Goal: Communication & Community: Answer question/provide support

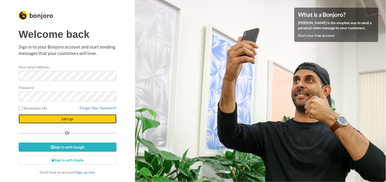
click at [82, 121] on button "Let's go" at bounding box center [68, 119] width 98 height 9
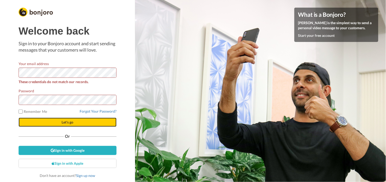
click at [66, 122] on span "Let's go" at bounding box center [68, 122] width 12 height 4
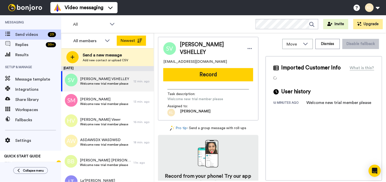
click at [141, 37] on button "Newest" at bounding box center [131, 41] width 29 height 10
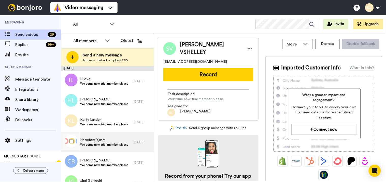
click at [110, 141] on span "Hhnmhfm Yjnfrh" at bounding box center [104, 140] width 48 height 5
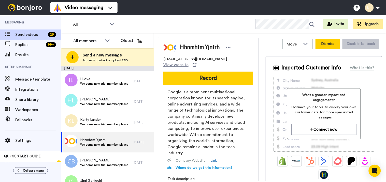
click at [330, 44] on button "Dismiss" at bounding box center [328, 44] width 24 height 10
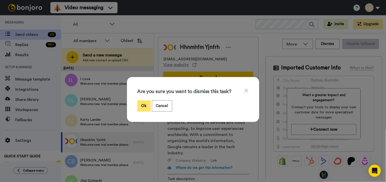
click at [141, 103] on button "Ok" at bounding box center [143, 106] width 13 height 11
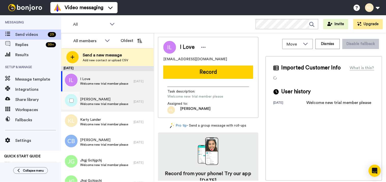
click at [123, 101] on span "Hafizz Laila" at bounding box center [104, 99] width 48 height 5
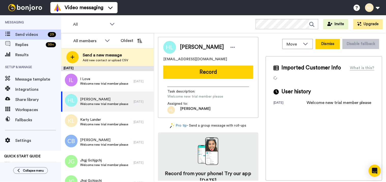
click at [321, 43] on button "Dismiss" at bounding box center [328, 44] width 24 height 10
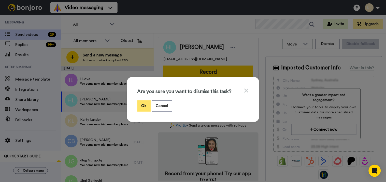
click at [140, 106] on button "Ok" at bounding box center [143, 106] width 13 height 11
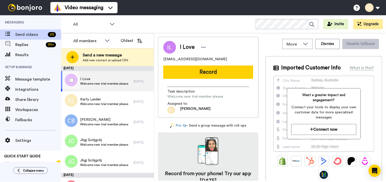
click at [111, 82] on span "Welcome new trial member please" at bounding box center [104, 84] width 48 height 4
drag, startPoint x: 212, startPoint y: 60, endPoint x: 158, endPoint y: 60, distance: 53.5
click at [158, 60] on div "I Love thomasbrzez345@gmail.com Record Task description : Welcome new trial mem…" at bounding box center [208, 77] width 101 height 81
copy span "thomasbrzez345@gmail.com"
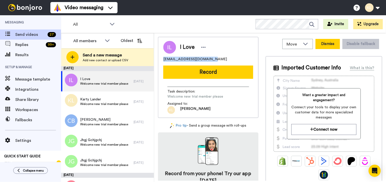
click at [325, 44] on button "Dismiss" at bounding box center [328, 44] width 24 height 10
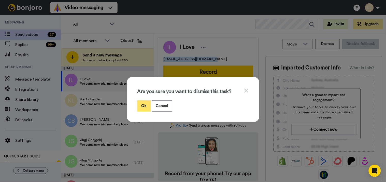
click at [143, 103] on button "Ok" at bounding box center [143, 106] width 13 height 11
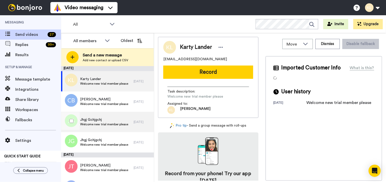
click at [104, 131] on div "Jhgj Gchjgchj Welcome new trial member please" at bounding box center [97, 122] width 73 height 20
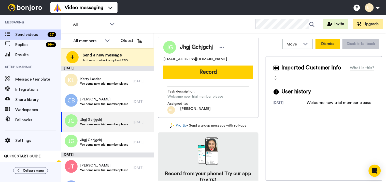
click at [321, 47] on button "Dismiss" at bounding box center [328, 44] width 24 height 10
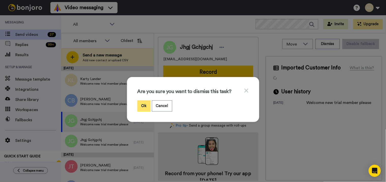
click at [138, 103] on button "Ok" at bounding box center [143, 106] width 13 height 11
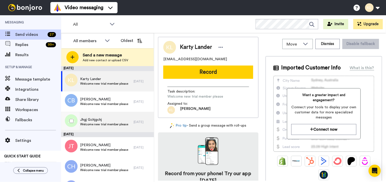
click at [119, 118] on span "Jhgj Gchjgchj" at bounding box center [104, 119] width 48 height 5
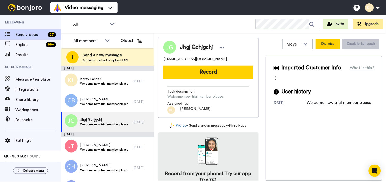
click at [329, 45] on button "Dismiss" at bounding box center [328, 44] width 24 height 10
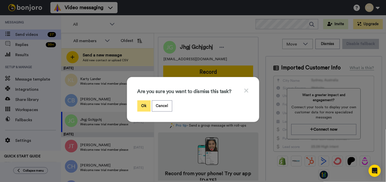
click at [138, 104] on button "Ok" at bounding box center [143, 106] width 13 height 11
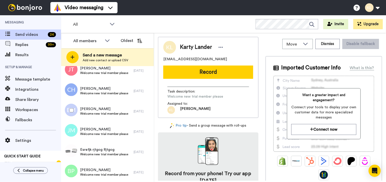
scroll to position [85, 0]
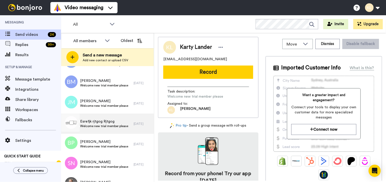
click at [113, 121] on span "Esrefjk rjtgog Rjtgog" at bounding box center [104, 121] width 48 height 5
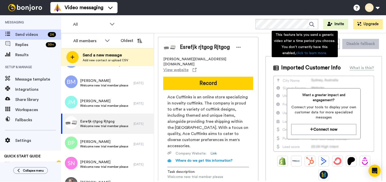
click at [327, 44] on div "This feature lets you send a generic video after a time period you choose. You …" at bounding box center [305, 44] width 66 height 26
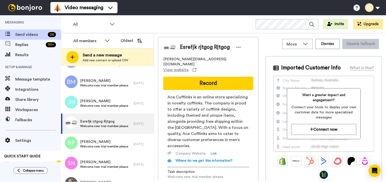
click at [262, 44] on div "Esrefjk rjtgog Rjtgog john@acecufflinks.com View website Record Ace Cufflinks i…" at bounding box center [270, 109] width 224 height 144
click at [323, 42] on button "Dismiss" at bounding box center [328, 44] width 24 height 10
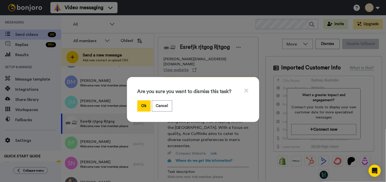
click at [131, 106] on div "Are you sure you want to dismiss this task? Ok Cancel" at bounding box center [193, 99] width 132 height 45
click at [137, 106] on button "Ok" at bounding box center [143, 106] width 13 height 11
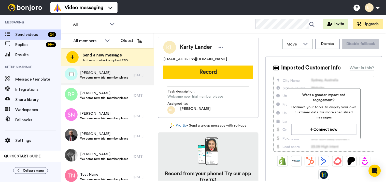
scroll to position [141, 0]
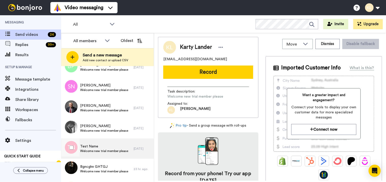
click at [100, 147] on span "Test Name" at bounding box center [104, 146] width 48 height 5
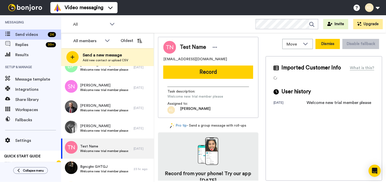
click at [319, 45] on button "Dismiss" at bounding box center [328, 44] width 24 height 10
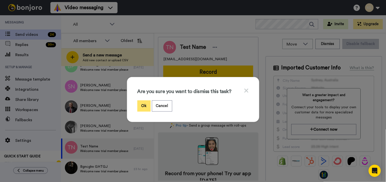
click at [144, 104] on button "Ok" at bounding box center [143, 106] width 13 height 11
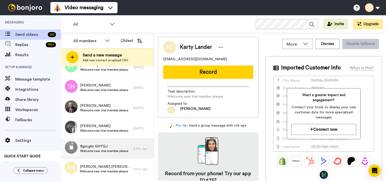
click at [105, 151] on span "Welcome new trial member please" at bounding box center [104, 151] width 48 height 4
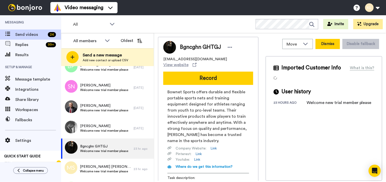
click at [321, 44] on button "Dismiss" at bounding box center [328, 44] width 24 height 10
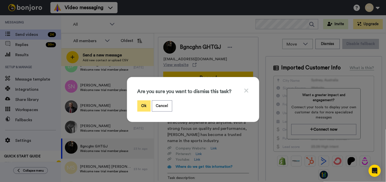
click at [138, 108] on button "Ok" at bounding box center [143, 106] width 13 height 11
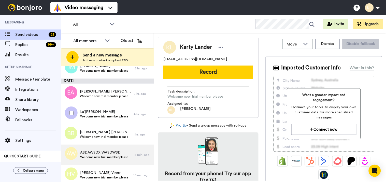
scroll to position [311, 0]
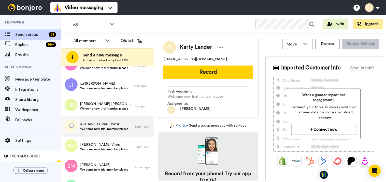
click at [112, 125] on span "ASDAWSDX WASDWSD" at bounding box center [104, 124] width 48 height 5
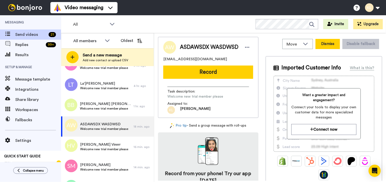
click at [316, 45] on button "Dismiss" at bounding box center [328, 44] width 24 height 10
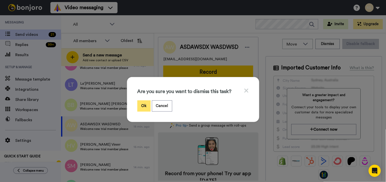
click at [144, 103] on button "Ok" at bounding box center [143, 106] width 13 height 11
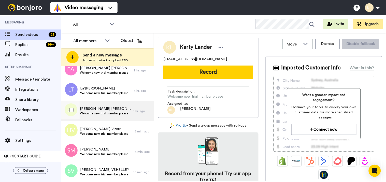
scroll to position [306, 0]
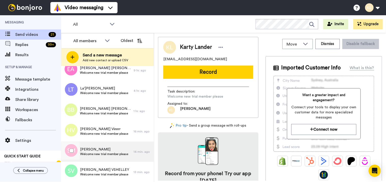
click at [105, 153] on span "Welcome new trial member please" at bounding box center [104, 154] width 48 height 4
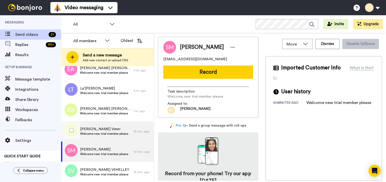
click at [112, 134] on span "Welcome new trial member please" at bounding box center [104, 134] width 48 height 4
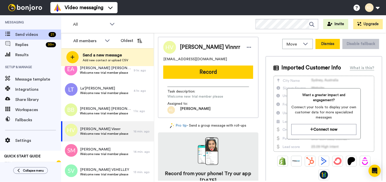
click at [320, 44] on button "Dismiss" at bounding box center [328, 44] width 24 height 10
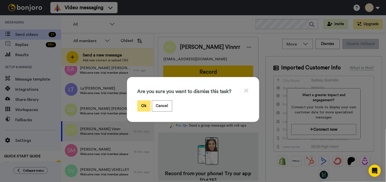
click at [142, 105] on button "Ok" at bounding box center [143, 106] width 13 height 11
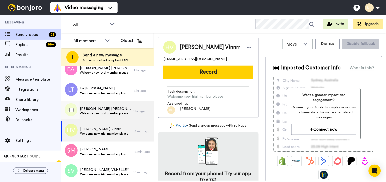
scroll to position [286, 0]
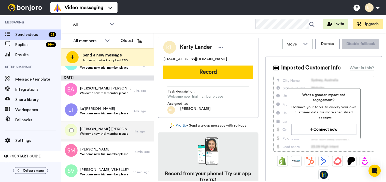
click at [112, 134] on span "Welcome new trial member please" at bounding box center [105, 134] width 51 height 4
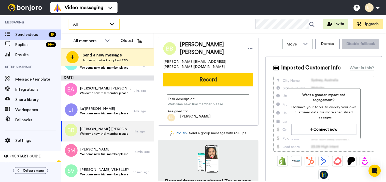
click at [89, 19] on div "All" at bounding box center [94, 24] width 51 height 11
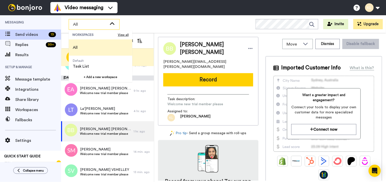
click at [166, 21] on div "All WORKSPACES View all All Default Task List + Add a new workspace Invite Upgr…" at bounding box center [223, 24] width 325 height 18
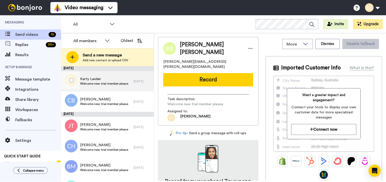
click at [126, 81] on span "Karty Lander" at bounding box center [104, 79] width 48 height 5
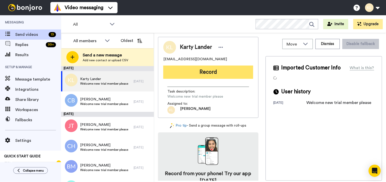
click at [201, 78] on button "Record" at bounding box center [208, 72] width 90 height 13
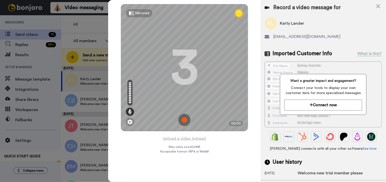
click at [183, 118] on img at bounding box center [184, 120] width 12 height 12
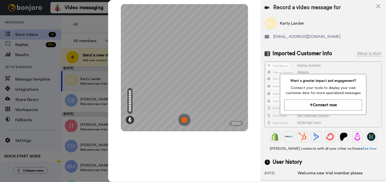
click at [182, 121] on img at bounding box center [184, 120] width 12 height 12
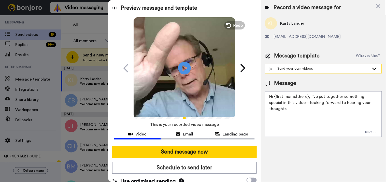
click at [295, 66] on div "Send your own videos" at bounding box center [319, 68] width 100 height 5
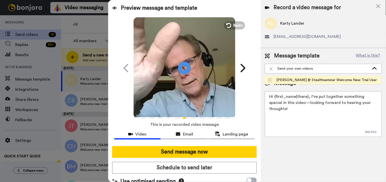
click at [300, 77] on li "[PERSON_NAME] @ Stealthseminar Welcome New Trial User" at bounding box center [323, 80] width 117 height 8
type textarea "Hi there {first_name} I recorded a message for you on this fine day, check it o…"
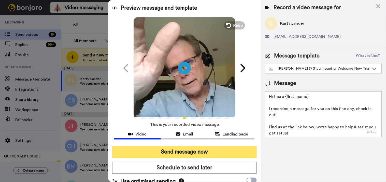
click at [220, 151] on button "Send message now" at bounding box center [184, 152] width 145 height 12
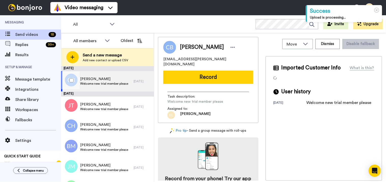
click at [108, 83] on span "Welcome new trial member please" at bounding box center [104, 84] width 48 height 4
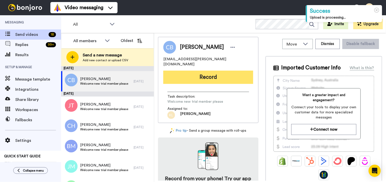
click at [204, 74] on button "Record" at bounding box center [208, 77] width 90 height 13
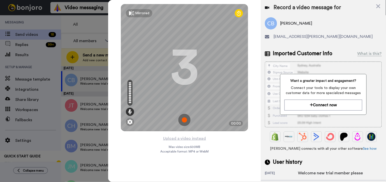
click at [188, 120] on img at bounding box center [184, 120] width 12 height 12
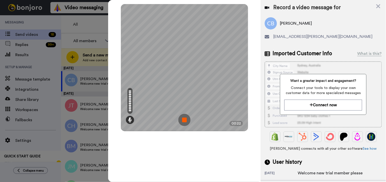
click at [185, 117] on img at bounding box center [184, 120] width 12 height 12
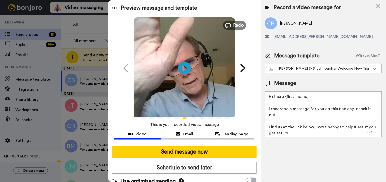
click at [238, 26] on span "Redo" at bounding box center [238, 25] width 11 height 7
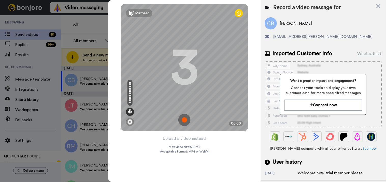
click at [186, 119] on img at bounding box center [184, 120] width 12 height 12
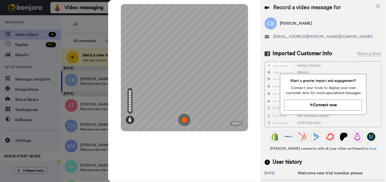
click at [186, 121] on img at bounding box center [184, 120] width 12 height 12
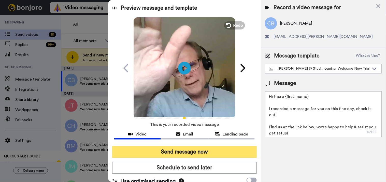
click at [212, 150] on button "Send message now" at bounding box center [184, 152] width 145 height 12
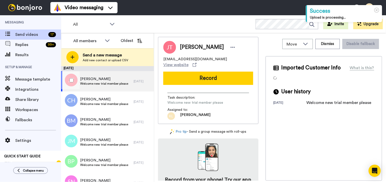
click at [110, 84] on span "Welcome new trial member please" at bounding box center [104, 84] width 48 height 4
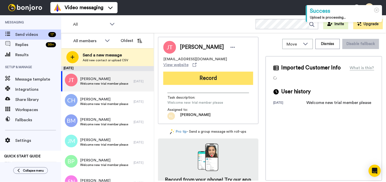
click at [197, 75] on button "Record" at bounding box center [208, 78] width 90 height 13
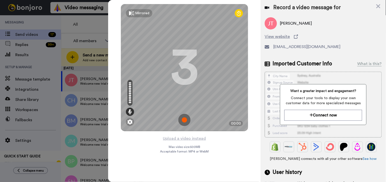
click at [183, 121] on img at bounding box center [184, 120] width 12 height 12
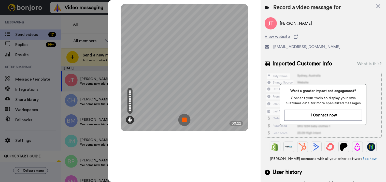
click at [187, 121] on img at bounding box center [184, 120] width 12 height 12
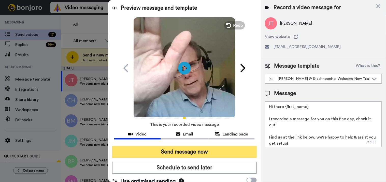
click at [190, 151] on button "Send message now" at bounding box center [184, 152] width 145 height 12
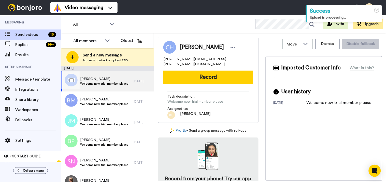
click at [110, 82] on span "Welcome new trial member please" at bounding box center [104, 84] width 48 height 4
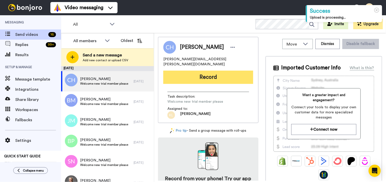
click at [215, 73] on button "Record" at bounding box center [208, 77] width 90 height 13
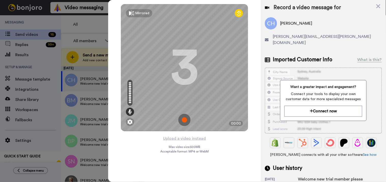
click at [185, 121] on img at bounding box center [184, 120] width 12 height 12
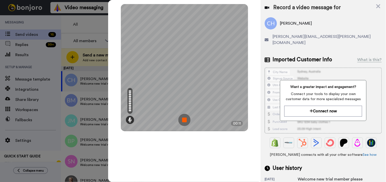
click at [186, 120] on img at bounding box center [184, 120] width 12 height 12
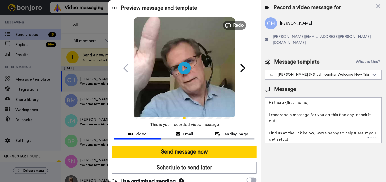
click at [233, 21] on button "Redo" at bounding box center [234, 25] width 23 height 9
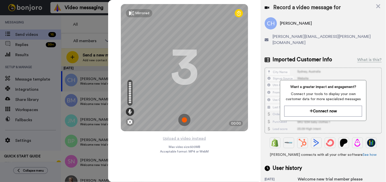
click at [184, 118] on img at bounding box center [184, 120] width 12 height 12
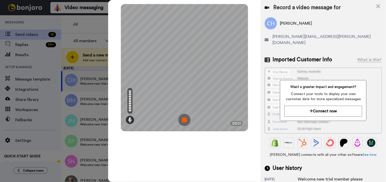
click at [188, 119] on img at bounding box center [184, 120] width 12 height 12
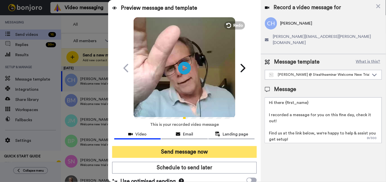
click at [189, 148] on button "Send message now" at bounding box center [184, 152] width 145 height 12
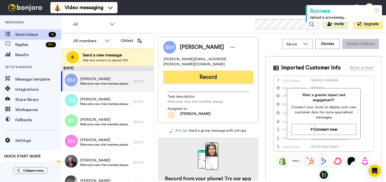
click at [206, 76] on button "Record" at bounding box center [208, 77] width 90 height 13
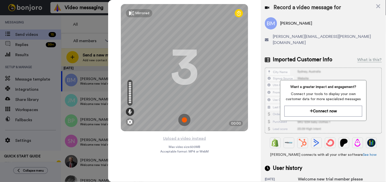
click at [187, 118] on img at bounding box center [184, 120] width 12 height 12
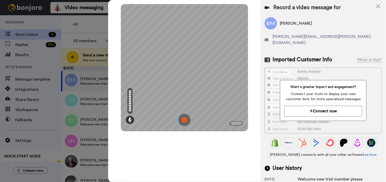
click at [184, 117] on img at bounding box center [184, 120] width 12 height 12
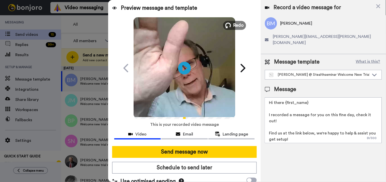
click at [236, 21] on button "Redo" at bounding box center [234, 25] width 23 height 9
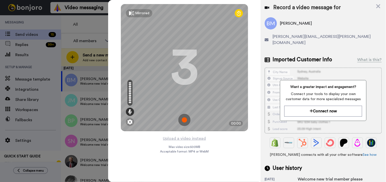
click at [184, 123] on img at bounding box center [184, 120] width 12 height 12
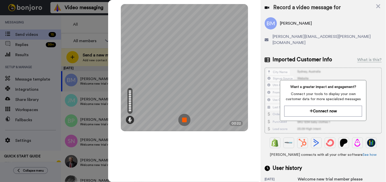
click at [184, 121] on img at bounding box center [184, 120] width 12 height 12
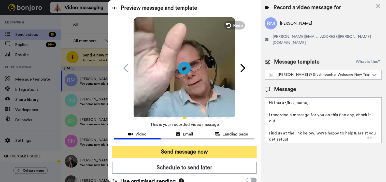
click at [198, 154] on button "Send message now" at bounding box center [184, 152] width 145 height 12
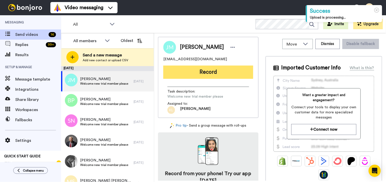
click at [204, 71] on button "Record" at bounding box center [208, 72] width 90 height 13
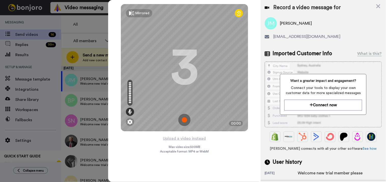
click at [185, 121] on img at bounding box center [184, 120] width 12 height 12
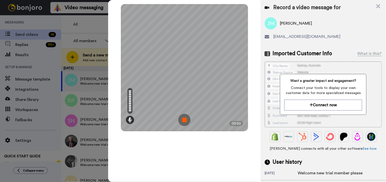
click at [186, 120] on img at bounding box center [184, 120] width 12 height 12
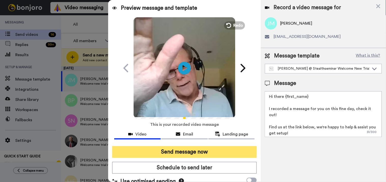
click at [199, 152] on button "Send message now" at bounding box center [184, 152] width 145 height 12
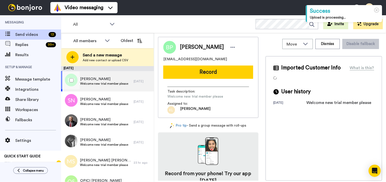
click at [119, 80] on span "[PERSON_NAME]" at bounding box center [104, 79] width 48 height 5
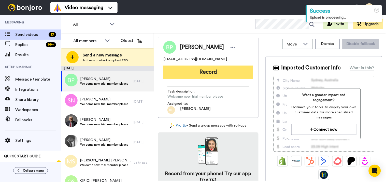
click at [216, 75] on button "Record" at bounding box center [208, 72] width 90 height 13
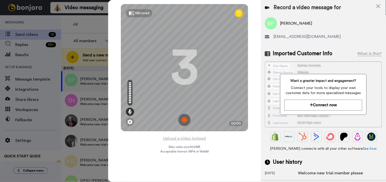
click at [186, 121] on img at bounding box center [184, 120] width 12 height 12
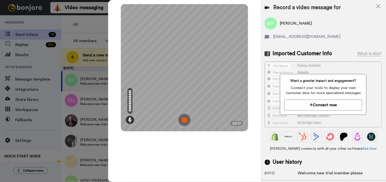
click at [186, 117] on img at bounding box center [184, 120] width 12 height 12
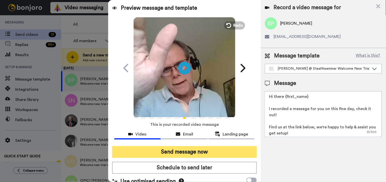
click at [193, 151] on button "Send message now" at bounding box center [184, 152] width 145 height 12
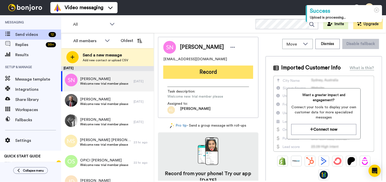
click at [228, 71] on button "Record" at bounding box center [208, 72] width 90 height 13
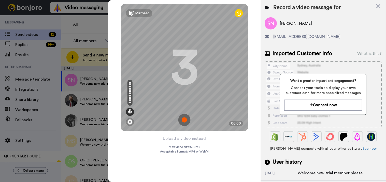
click at [187, 120] on img at bounding box center [184, 120] width 12 height 12
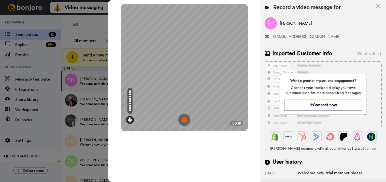
click at [185, 123] on img at bounding box center [184, 120] width 12 height 12
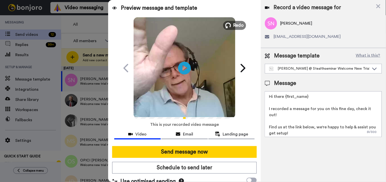
click at [235, 27] on span "Redo" at bounding box center [238, 25] width 11 height 7
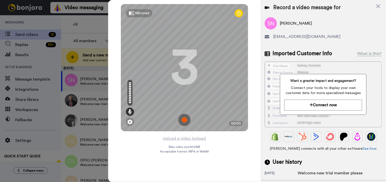
click at [186, 116] on img at bounding box center [184, 120] width 12 height 12
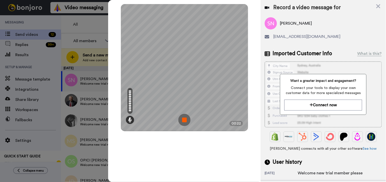
click at [184, 121] on img at bounding box center [184, 120] width 12 height 12
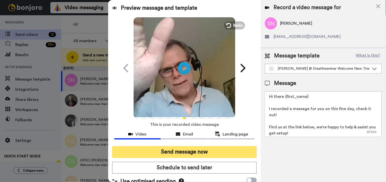
click at [192, 156] on button "Send message now" at bounding box center [184, 152] width 145 height 12
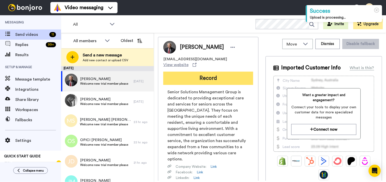
click at [216, 76] on button "Record" at bounding box center [208, 78] width 90 height 13
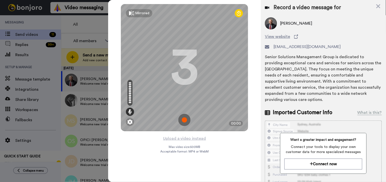
click at [185, 122] on img at bounding box center [184, 120] width 12 height 12
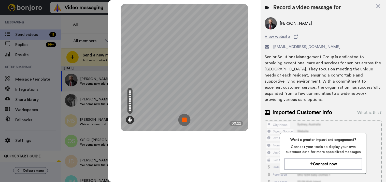
click at [187, 123] on img at bounding box center [184, 120] width 12 height 12
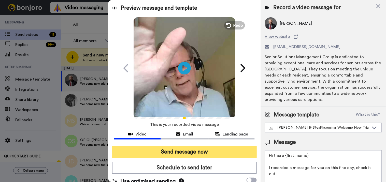
click at [200, 150] on button "Send message now" at bounding box center [184, 152] width 145 height 12
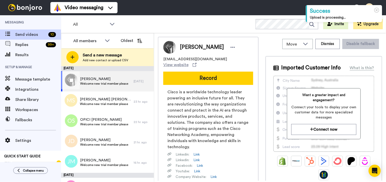
click at [105, 81] on span "[PERSON_NAME]" at bounding box center [104, 79] width 48 height 5
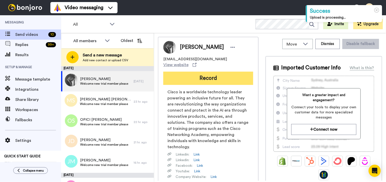
click at [210, 72] on button "Record" at bounding box center [208, 78] width 90 height 13
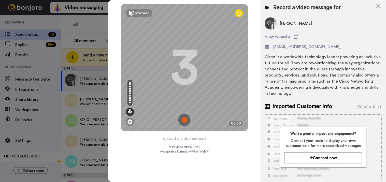
click at [184, 117] on img at bounding box center [184, 120] width 12 height 12
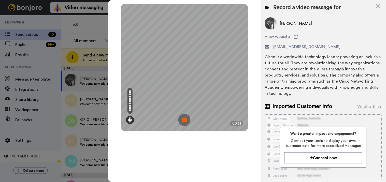
click at [189, 118] on img at bounding box center [184, 120] width 12 height 12
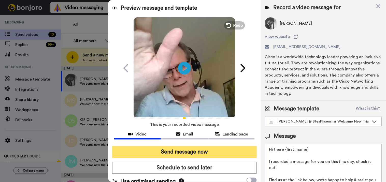
click at [201, 154] on button "Send message now" at bounding box center [184, 152] width 145 height 12
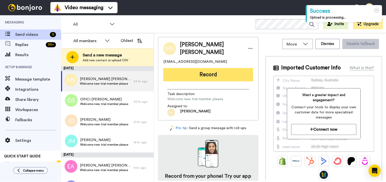
click at [211, 72] on button "Record" at bounding box center [208, 74] width 90 height 13
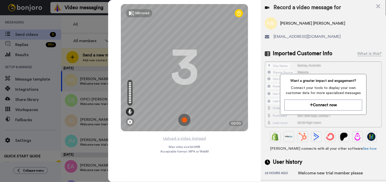
click at [186, 121] on img at bounding box center [184, 120] width 12 height 12
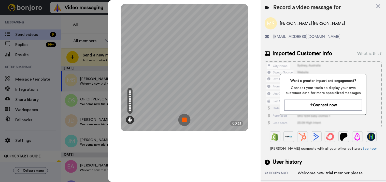
click at [185, 118] on img at bounding box center [184, 120] width 12 height 12
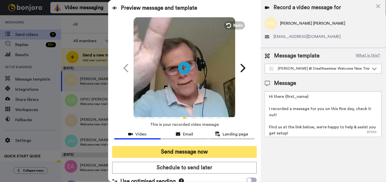
click at [191, 151] on button "Send message now" at bounding box center [184, 152] width 145 height 12
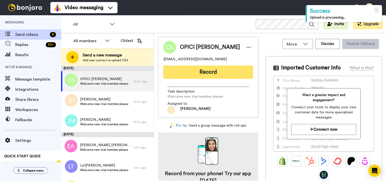
click at [189, 71] on button "Record" at bounding box center [208, 72] width 90 height 13
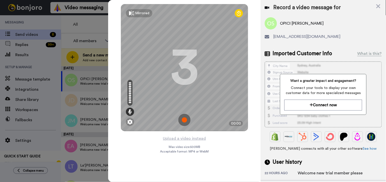
click at [189, 122] on img at bounding box center [184, 120] width 12 height 12
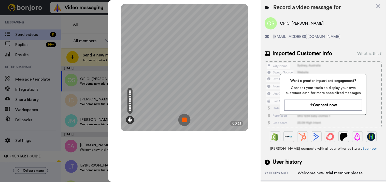
click at [183, 121] on img at bounding box center [184, 120] width 12 height 12
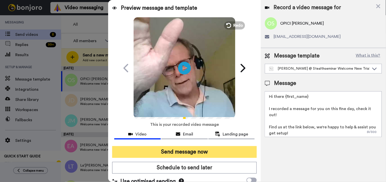
click at [201, 149] on button "Send message now" at bounding box center [184, 152] width 145 height 12
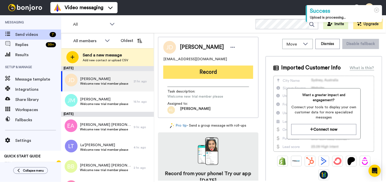
click at [190, 76] on button "Record" at bounding box center [208, 72] width 90 height 13
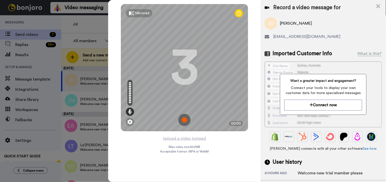
click at [189, 118] on img at bounding box center [184, 120] width 12 height 12
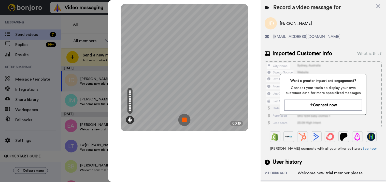
click at [186, 122] on img at bounding box center [184, 120] width 12 height 12
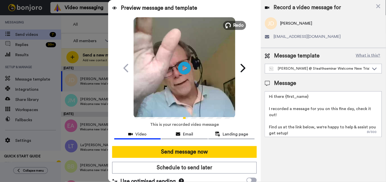
click at [238, 24] on span "Redo" at bounding box center [238, 25] width 11 height 7
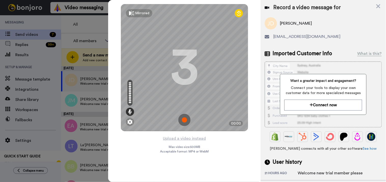
click at [188, 121] on img at bounding box center [184, 120] width 12 height 12
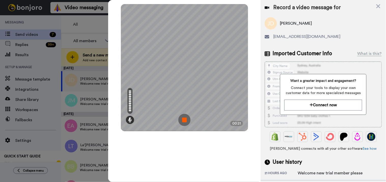
click at [183, 119] on img at bounding box center [184, 120] width 12 height 12
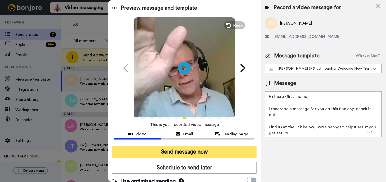
click at [189, 150] on button "Send message now" at bounding box center [184, 152] width 145 height 12
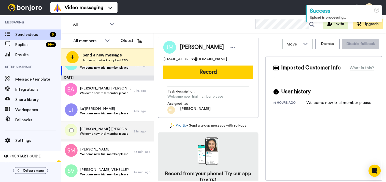
click at [107, 136] on div "BRECH BRECH Welcome new trial member please" at bounding box center [105, 132] width 51 height 10
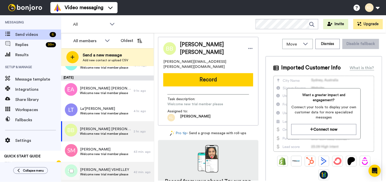
click at [117, 174] on span "Welcome new trial member please" at bounding box center [104, 175] width 49 height 4
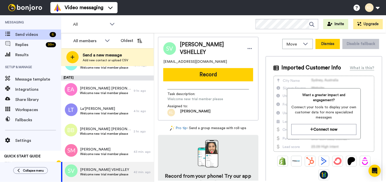
click at [331, 45] on button "Dismiss" at bounding box center [328, 44] width 24 height 10
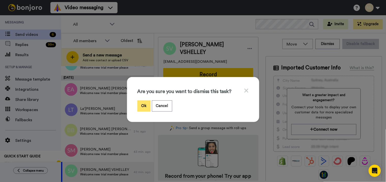
click at [142, 105] on button "Ok" at bounding box center [143, 106] width 13 height 11
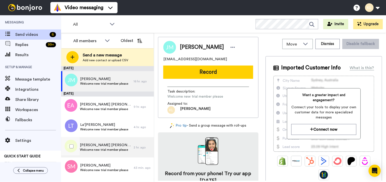
click at [109, 144] on span "BRECH BRECH" at bounding box center [105, 145] width 51 height 5
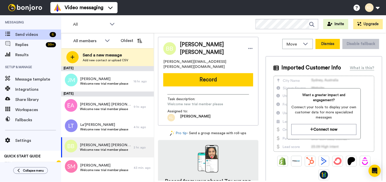
click at [321, 45] on button "Dismiss" at bounding box center [328, 44] width 24 height 10
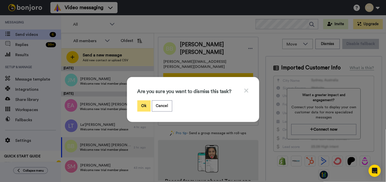
click at [139, 105] on button "Ok" at bounding box center [143, 106] width 13 height 11
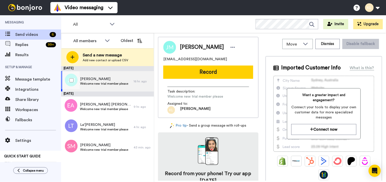
click at [120, 80] on span "[PERSON_NAME]" at bounding box center [104, 79] width 48 height 5
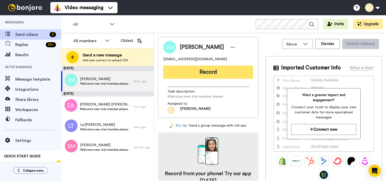
click at [197, 73] on button "Record" at bounding box center [208, 72] width 90 height 13
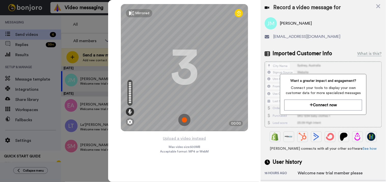
click at [188, 117] on img at bounding box center [184, 120] width 12 height 12
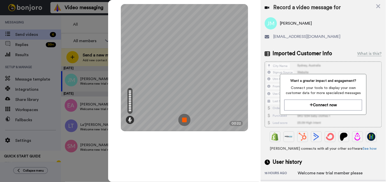
click at [183, 118] on img at bounding box center [184, 120] width 12 height 12
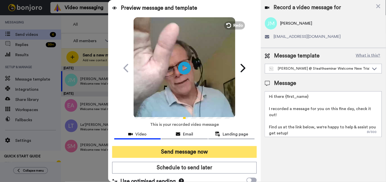
click at [178, 150] on button "Send message now" at bounding box center [184, 152] width 145 height 12
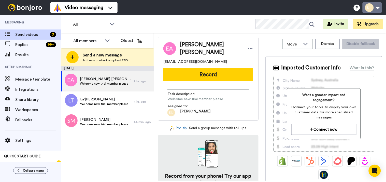
click at [377, 5] on button at bounding box center [372, 7] width 19 height 11
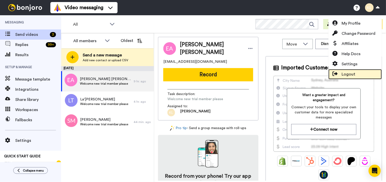
click at [348, 72] on span "Logout" at bounding box center [349, 74] width 14 height 6
